Goal: Information Seeking & Learning: Learn about a topic

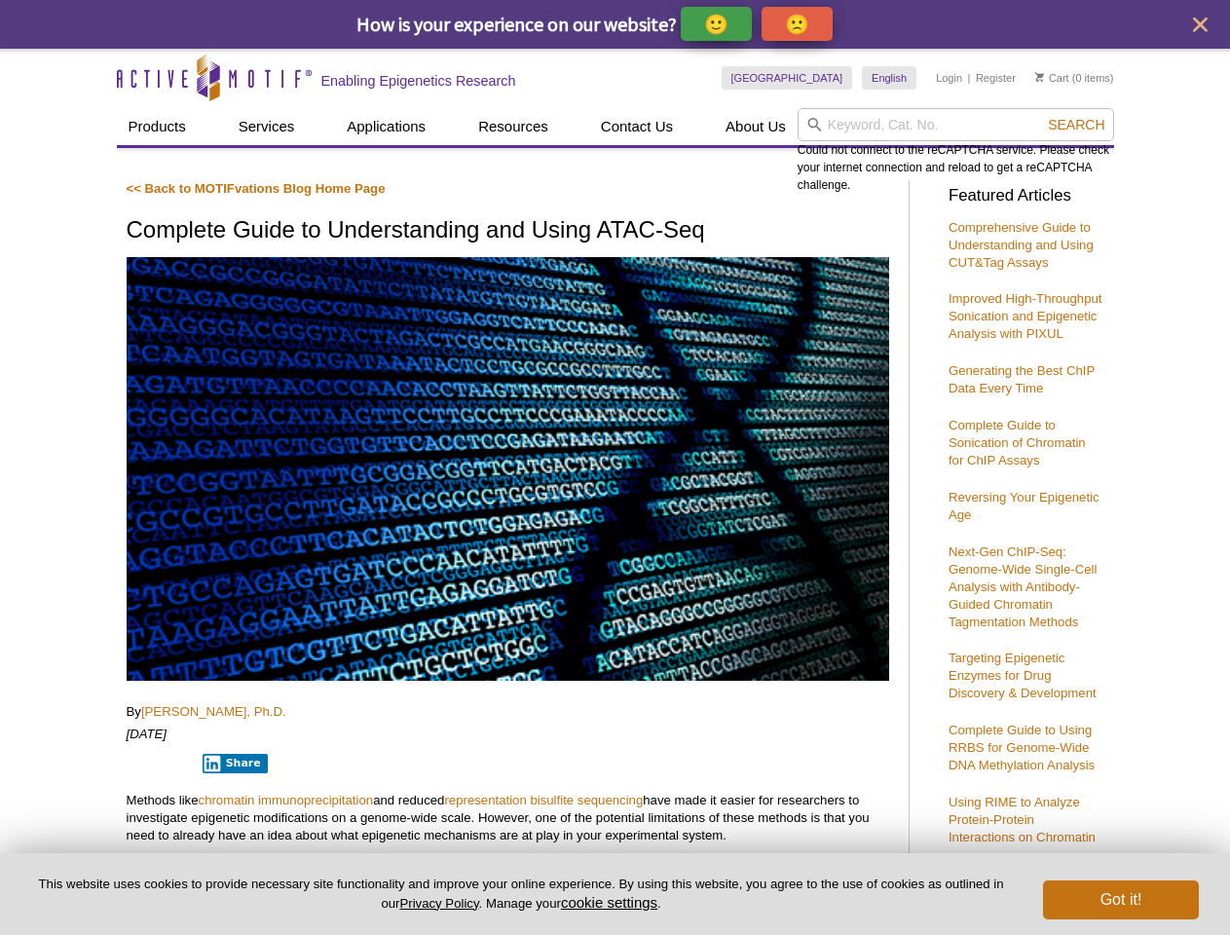
click at [718, 23] on p "🙂" at bounding box center [716, 24] width 24 height 24
click at [800, 23] on span "Give Feedback" at bounding box center [794, 24] width 116 height 22
click at [1200, 24] on icon "close" at bounding box center [1200, 25] width 15 height 15
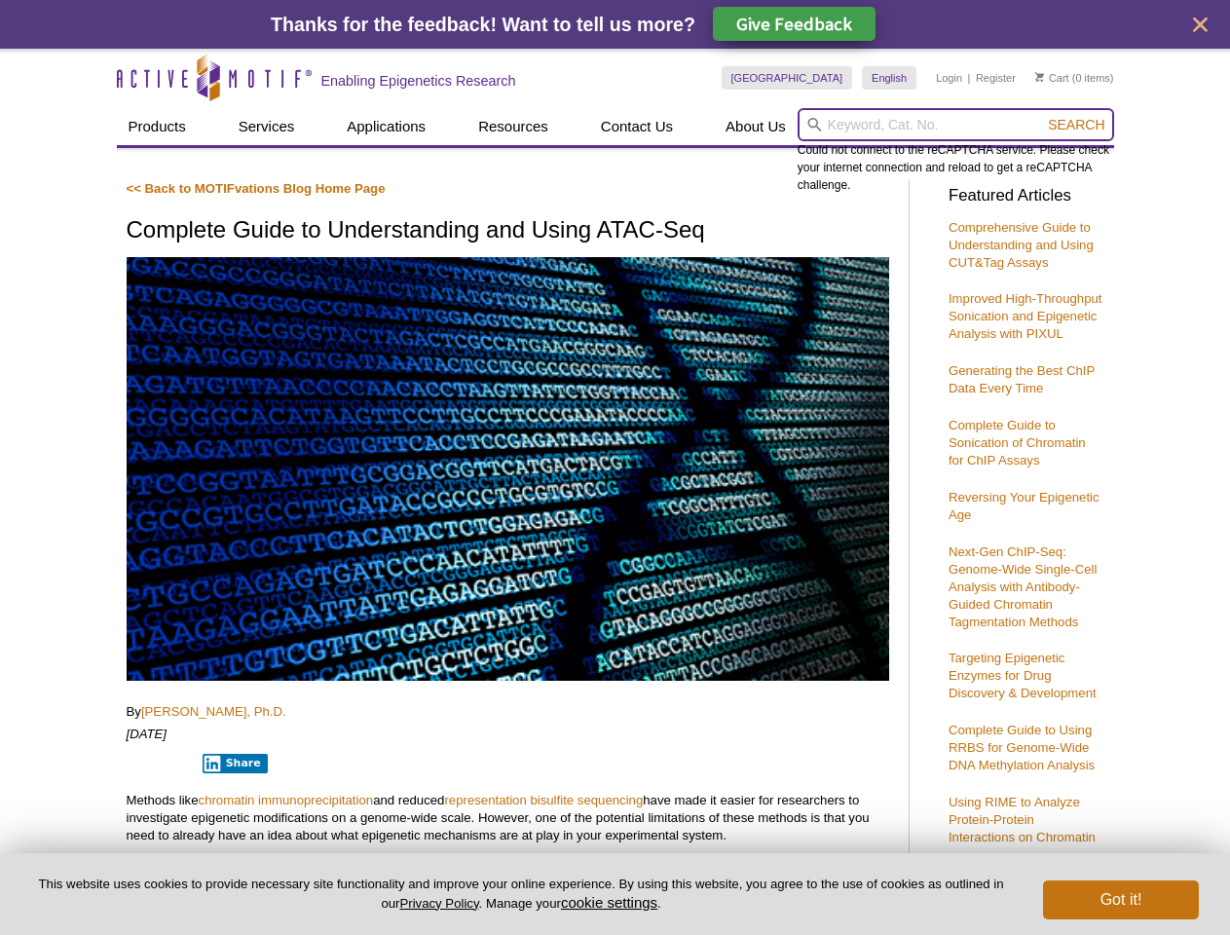
click at [955, 125] on input "search" at bounding box center [955, 124] width 316 height 33
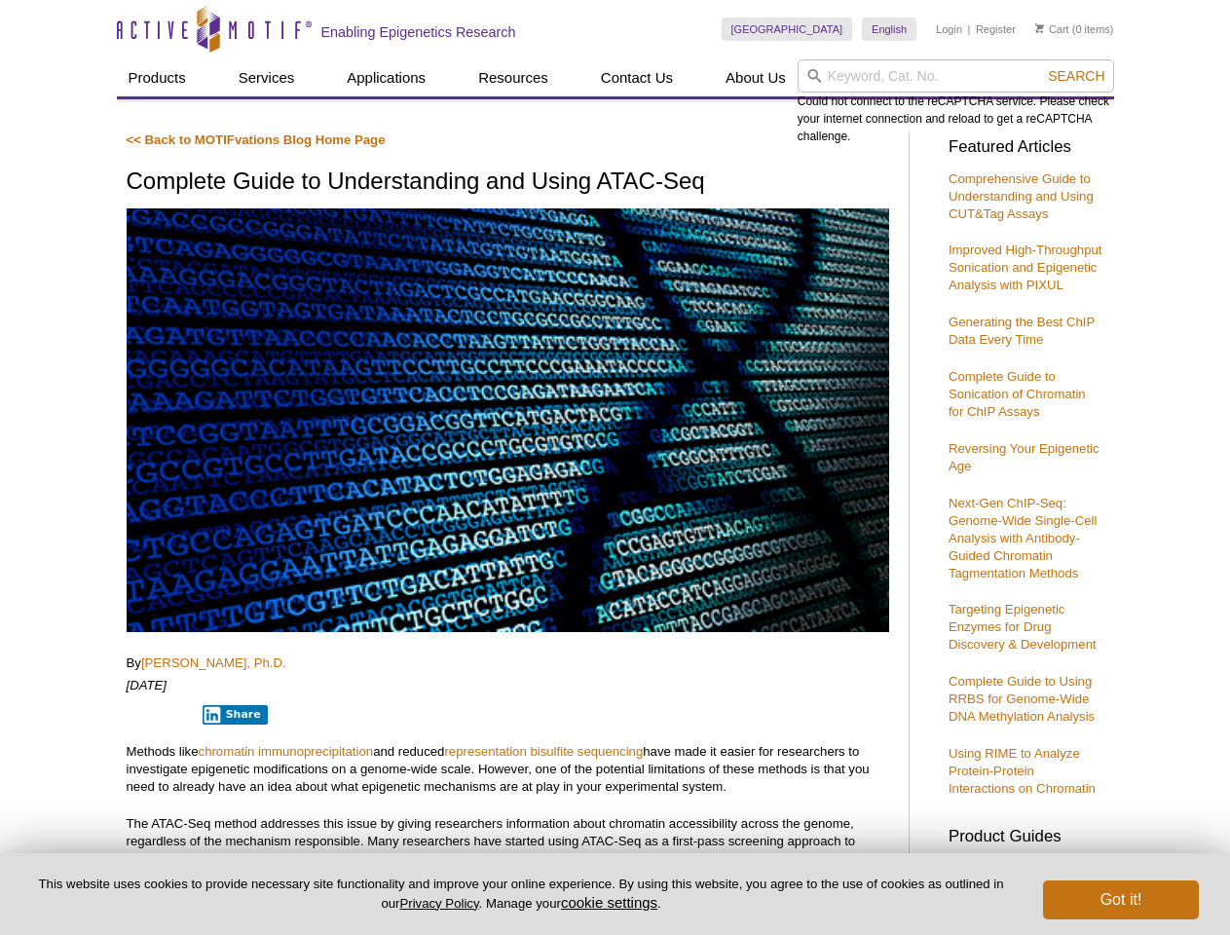
click at [1076, 125] on div "Could not connect to the reCAPTCHA service. Please check your internet connecti…" at bounding box center [955, 102] width 316 height 86
click at [231, 762] on p "Methods like chromatin immunoprecipitation and reduced representation bisulfite…" at bounding box center [508, 769] width 762 height 53
click at [612, 902] on button "cookie settings" at bounding box center [609, 902] width 96 height 17
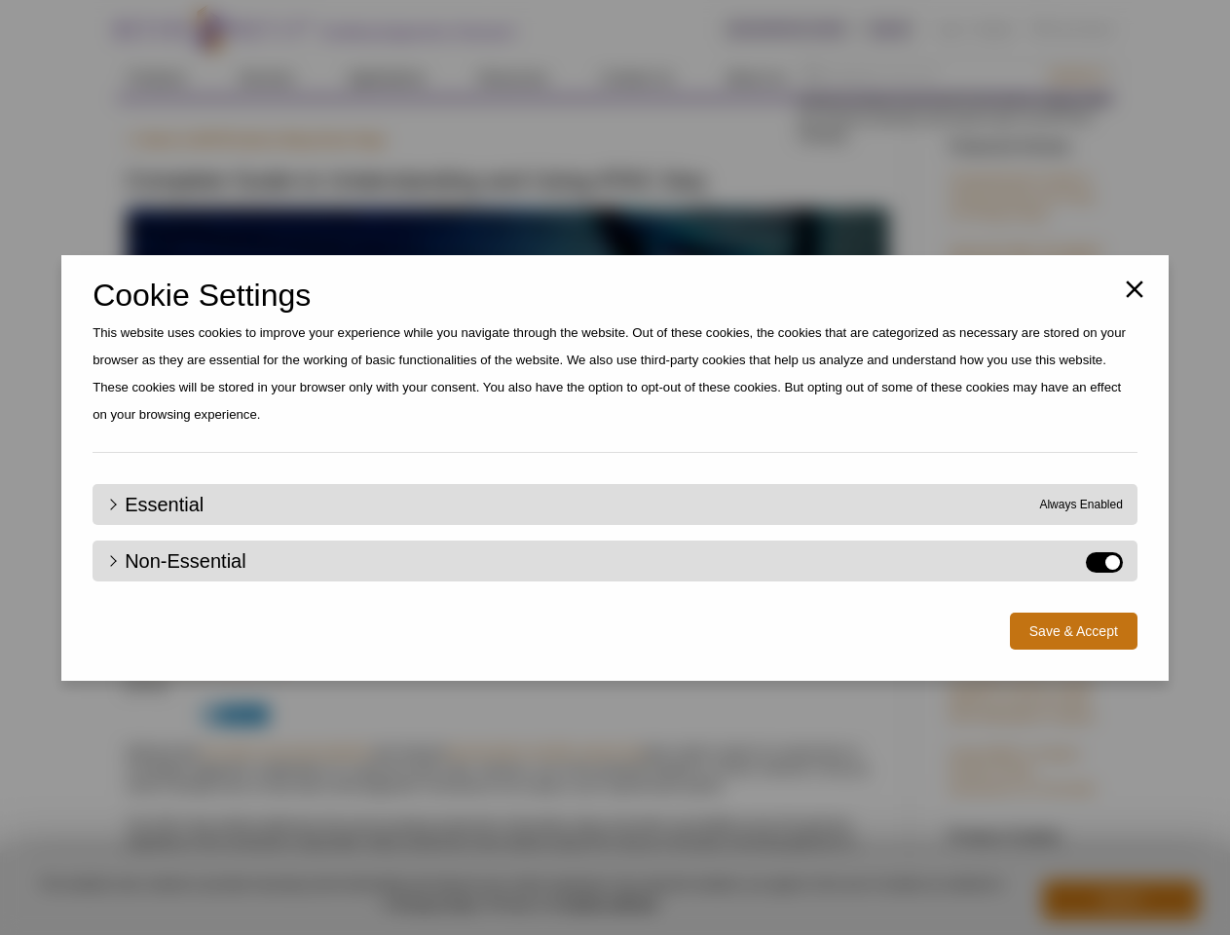
click at [1121, 900] on div "Close Cookie Settings This website uses cookies to improve your experience whil…" at bounding box center [615, 467] width 1230 height 935
click at [1076, 76] on div "Close Cookie Settings This website uses cookies to improve your experience whil…" at bounding box center [615, 467] width 1230 height 935
